Goal: Task Accomplishment & Management: Complete application form

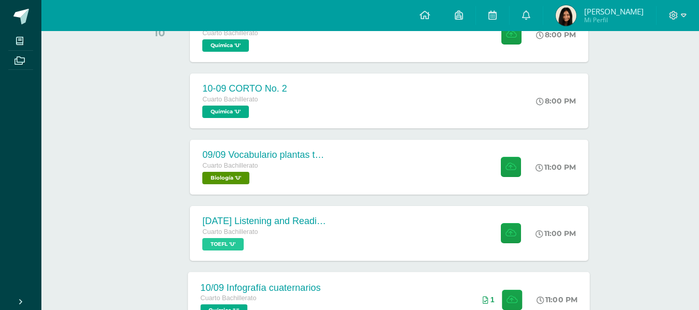
scroll to position [198, 0]
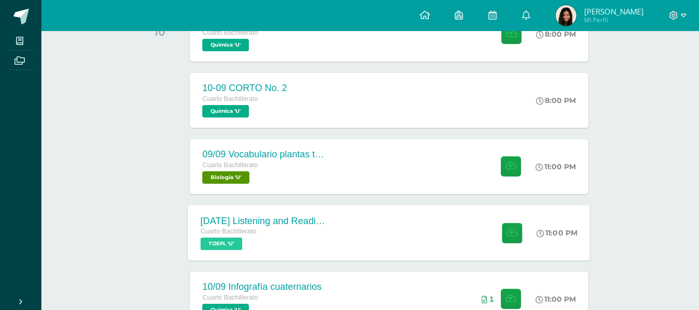
click at [354, 237] on div "10 sep Listening and Reading exercises, Magoosh Cuarto Bachillerato TOEFL 'U' 1…" at bounding box center [389, 232] width 402 height 55
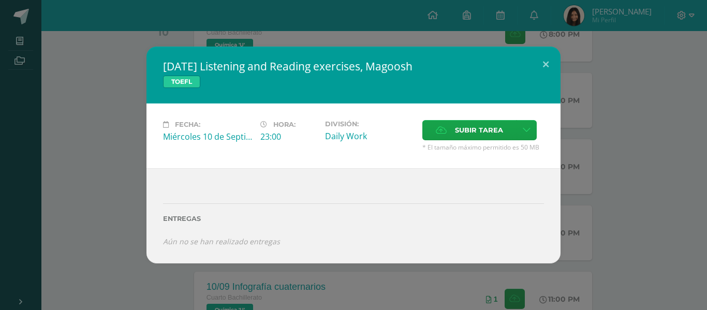
click at [98, 94] on div "10 sep Listening and Reading exercises, Magoosh TOEFL Fecha: Miércoles 10 de Se…" at bounding box center [353, 155] width 699 height 216
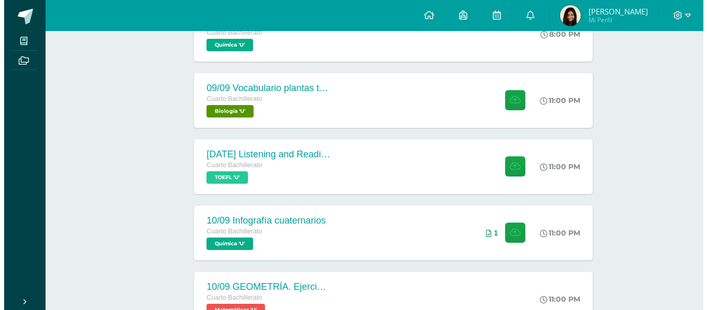
scroll to position [265, 0]
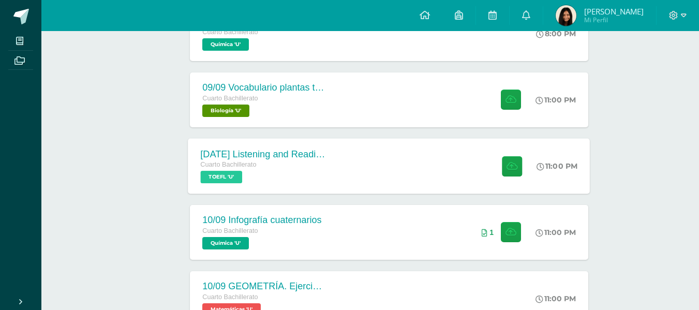
click at [363, 161] on div "10 sep Listening and Reading exercises, Magoosh Cuarto Bachillerato TOEFL 'U' 1…" at bounding box center [389, 165] width 402 height 55
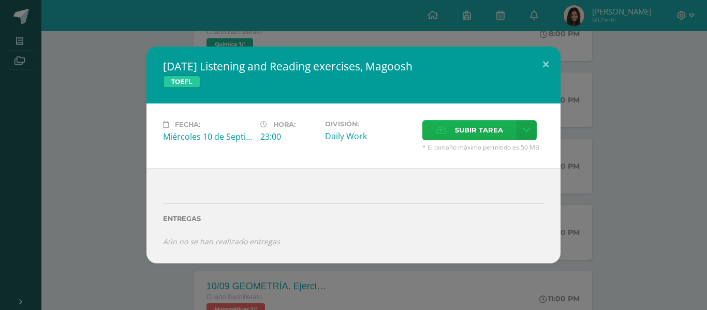
click at [474, 134] on span "Subir tarea" at bounding box center [479, 130] width 48 height 19
click at [0, 0] on input "Subir tarea" at bounding box center [0, 0] width 0 height 0
click at [492, 134] on span "Subir tarea" at bounding box center [479, 130] width 48 height 19
click at [0, 0] on input "Subir tarea" at bounding box center [0, 0] width 0 height 0
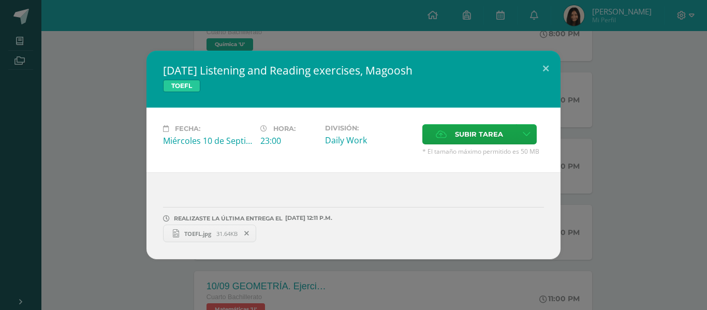
click at [187, 235] on span "TOEFL.jpg" at bounding box center [197, 234] width 37 height 8
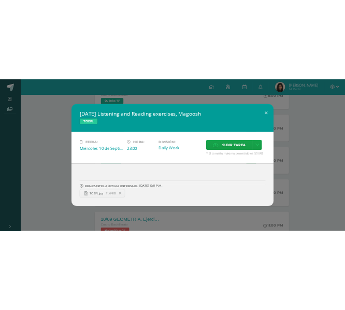
scroll to position [319, 0]
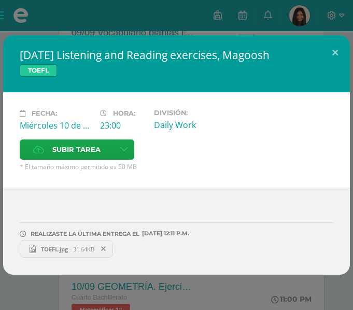
click at [18, 277] on div "10 sep Listening and Reading exercises, Magoosh TOEFL Fecha: Miércoles 10 de Se…" at bounding box center [176, 155] width 353 height 310
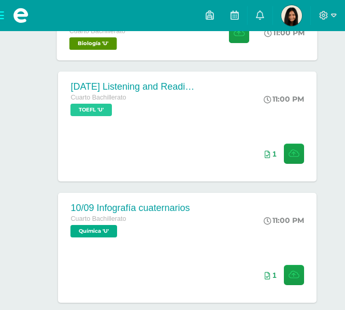
scroll to position [332, 0]
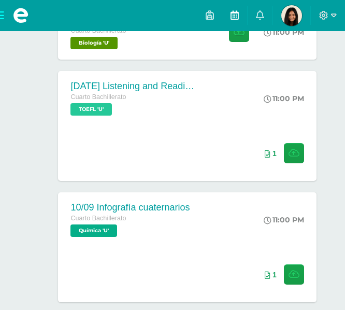
click at [242, 9] on link at bounding box center [234, 15] width 25 height 31
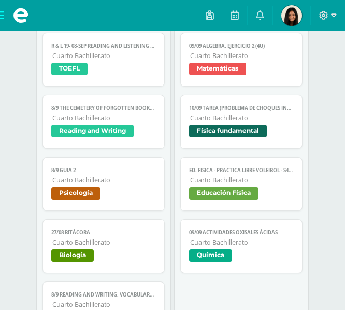
scroll to position [233, 0]
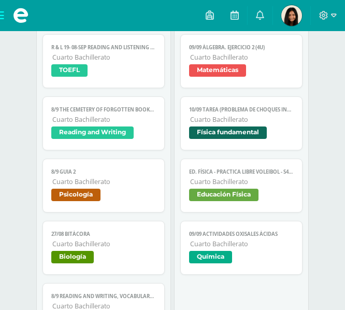
click at [213, 151] on div "9/9 Corto 2 Psicología Cargando contenido 9/9 Corto 2 Cuarto Bachillerato Psico…" at bounding box center [241, 123] width 122 height 302
click at [223, 129] on span "Física fundamental" at bounding box center [228, 132] width 78 height 12
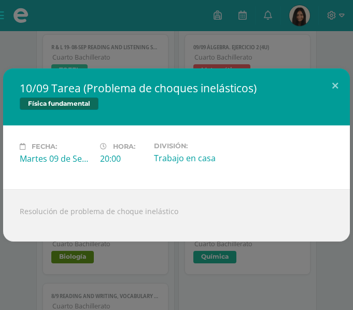
click at [302, 54] on div "10/09 Tarea (Problema de choques inelásticos) Física fundamental Fecha: [DATE] …" at bounding box center [176, 155] width 353 height 310
